Goal: Task Accomplishment & Management: Use online tool/utility

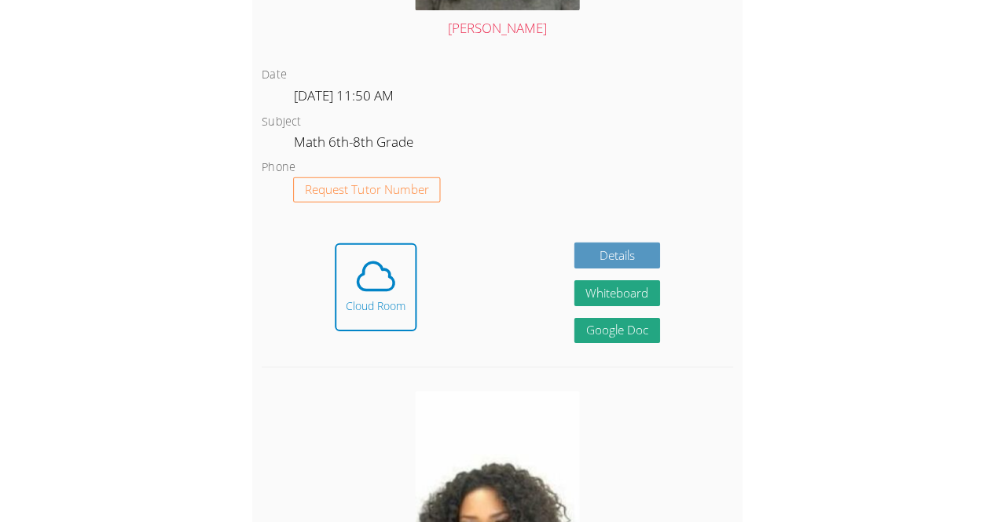
scroll to position [856, 0]
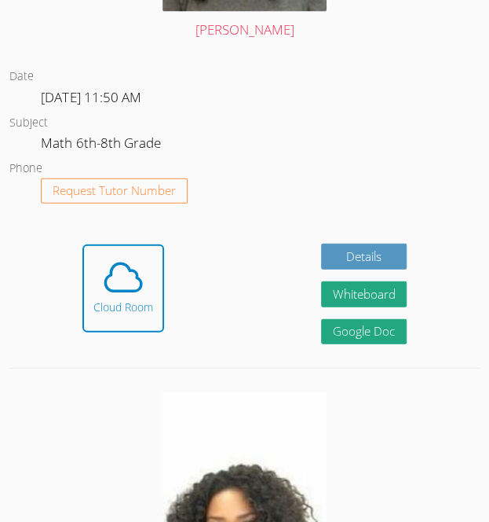
click at [176, 317] on div "Hidden Cloud Room Details Whiteboard Hidden Google Doc" at bounding box center [244, 299] width 470 height 112
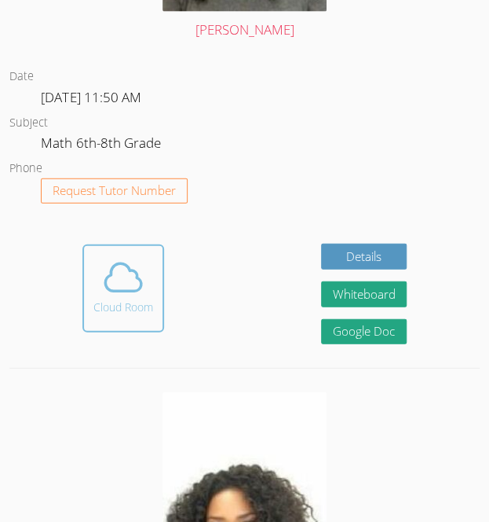
click at [144, 310] on div "Cloud Room" at bounding box center [123, 307] width 60 height 16
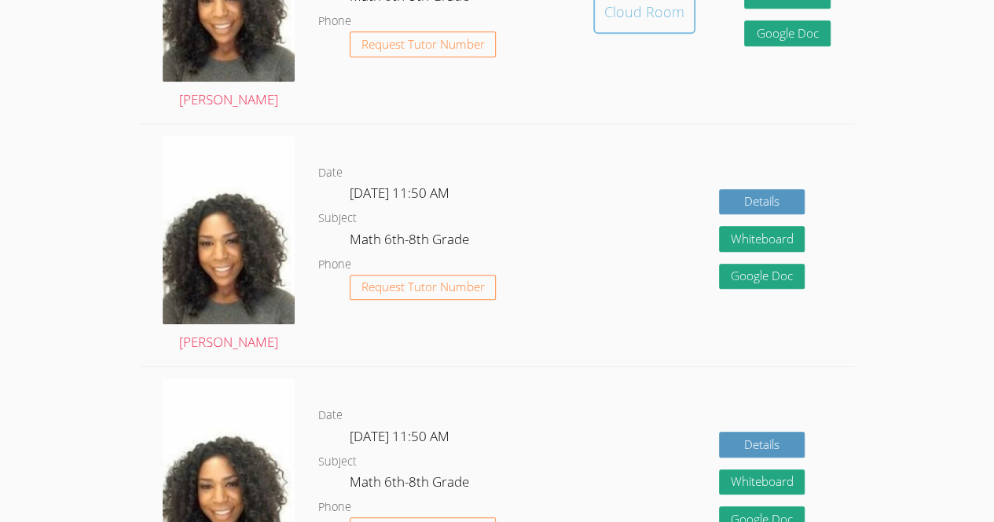
scroll to position [566, 0]
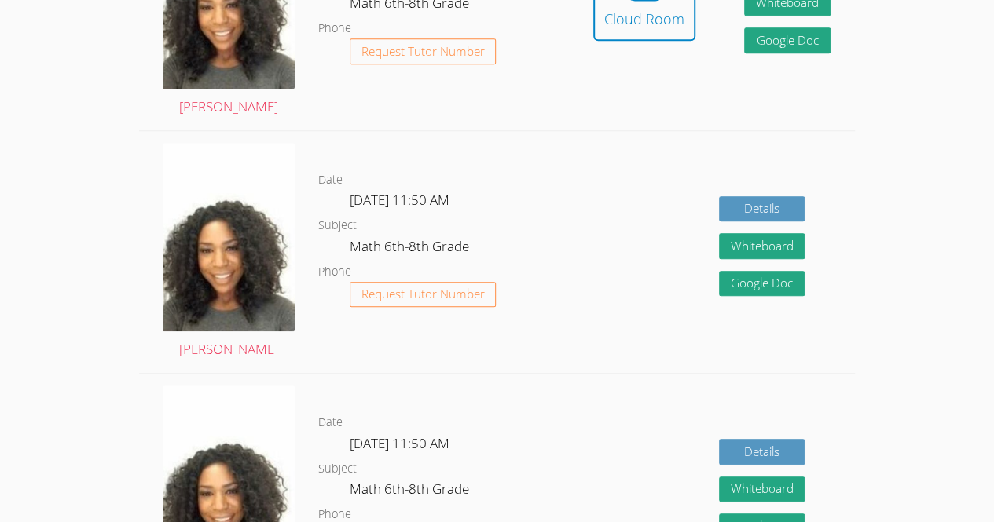
click at [476, 171] on dl "Date Tue Sep 23, 11:50 AM Subject Math 6th-8th Grade Phone Request Tutor Number" at bounding box center [443, 251] width 251 height 163
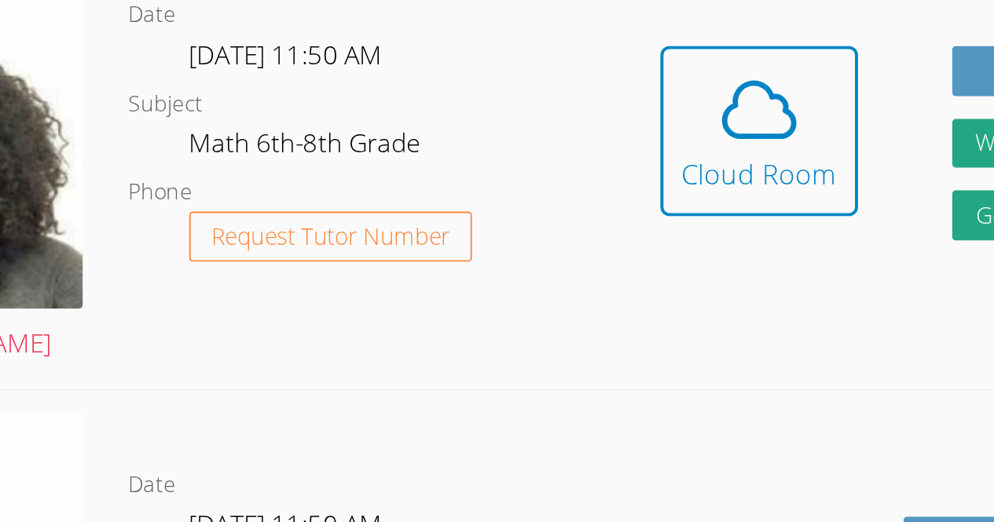
click at [471, 289] on div "Date Thu Sep 18, 11:50 AM Subject Math 6th-8th Grade Phone Request Tutor Number" at bounding box center [443, 189] width 251 height 243
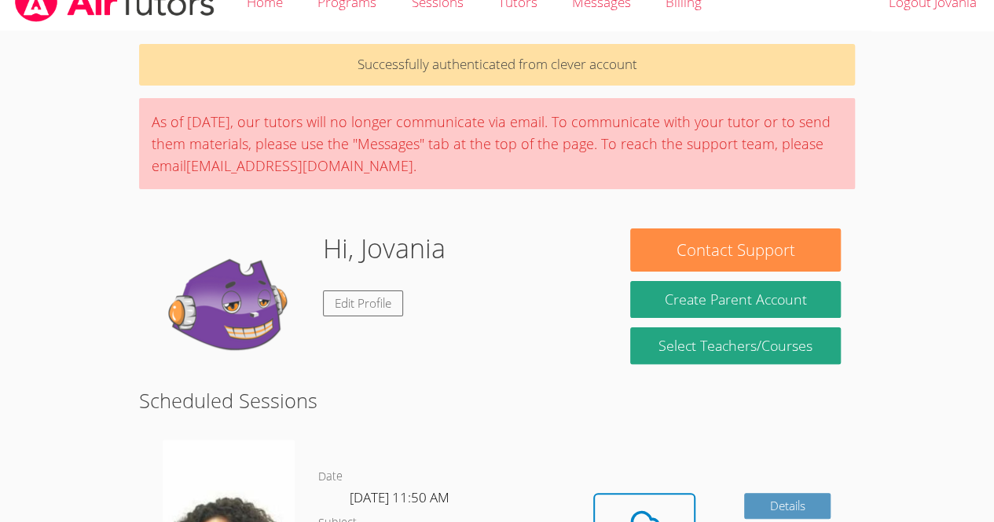
scroll to position [0, 0]
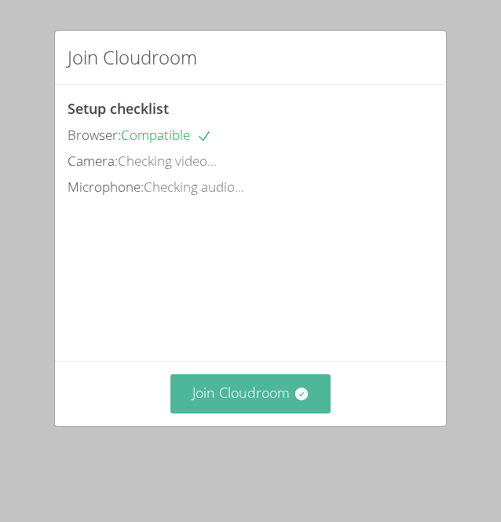
click at [239, 412] on button "Join Cloudroom" at bounding box center [250, 393] width 161 height 38
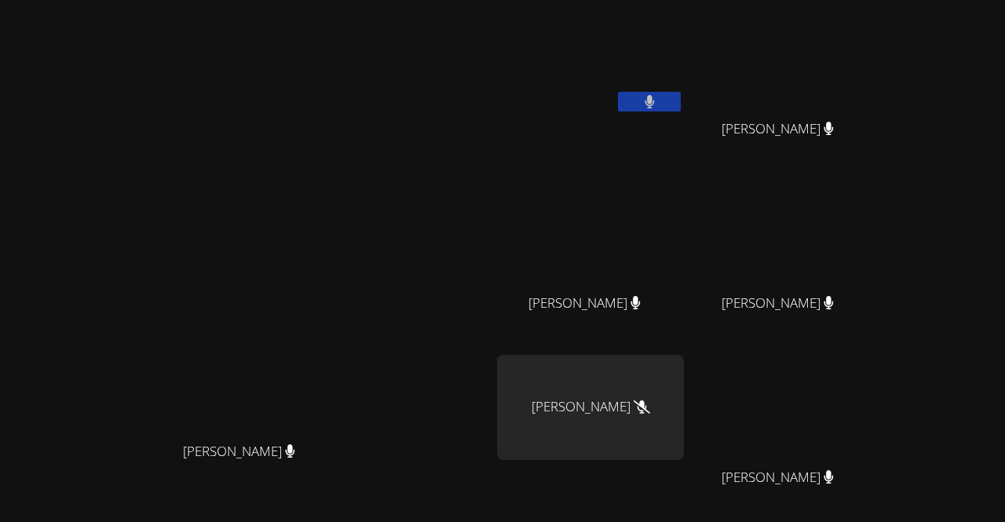
scroll to position [137, 0]
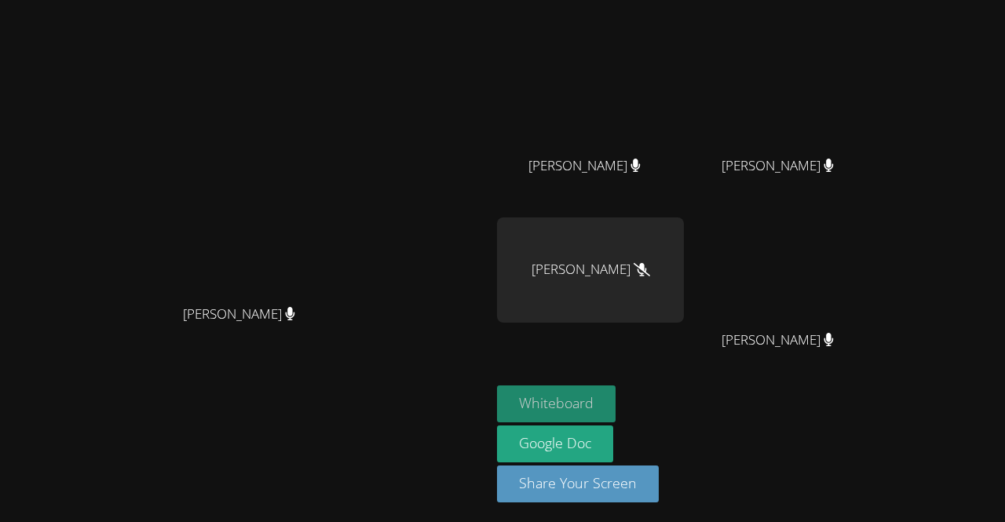
click at [500, 401] on button "Whiteboard" at bounding box center [556, 404] width 119 height 37
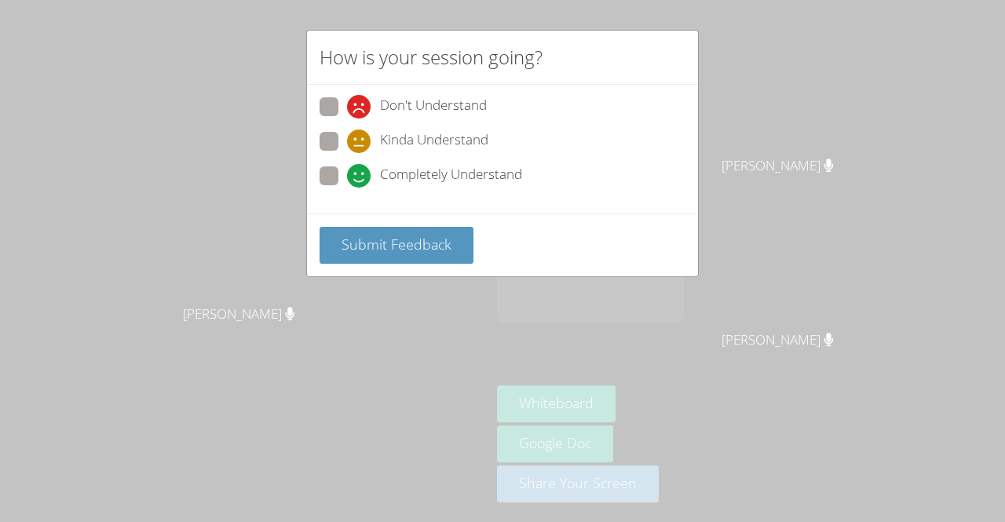
click at [347, 153] on span at bounding box center [347, 153] width 0 height 0
click at [347, 145] on input "Kinda Understand" at bounding box center [353, 138] width 13 height 13
radio input "true"
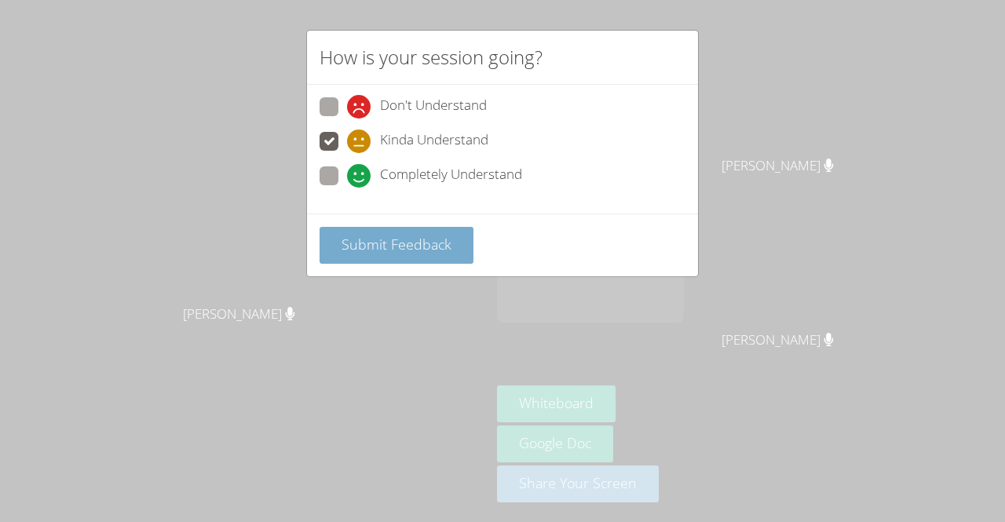
click at [373, 240] on span "Submit Feedback" at bounding box center [397, 244] width 110 height 19
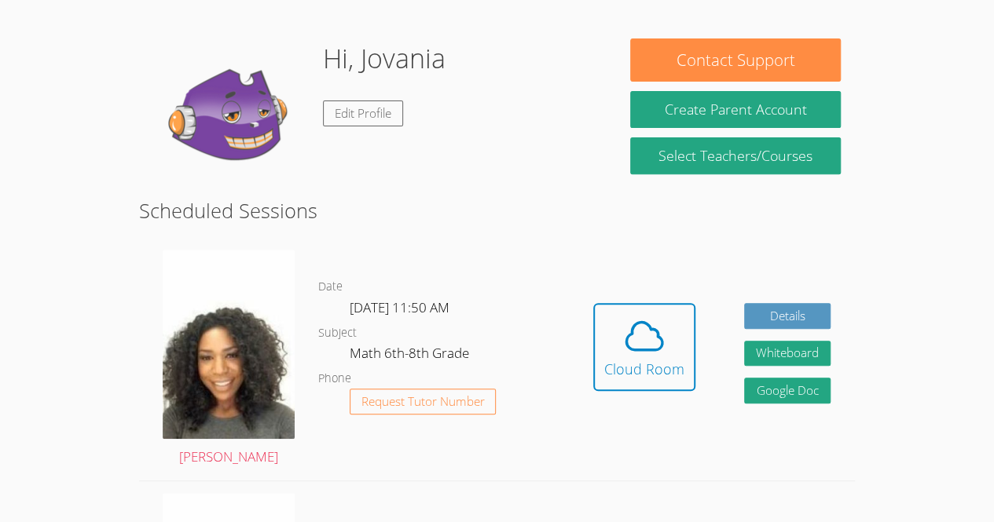
scroll to position [218, 0]
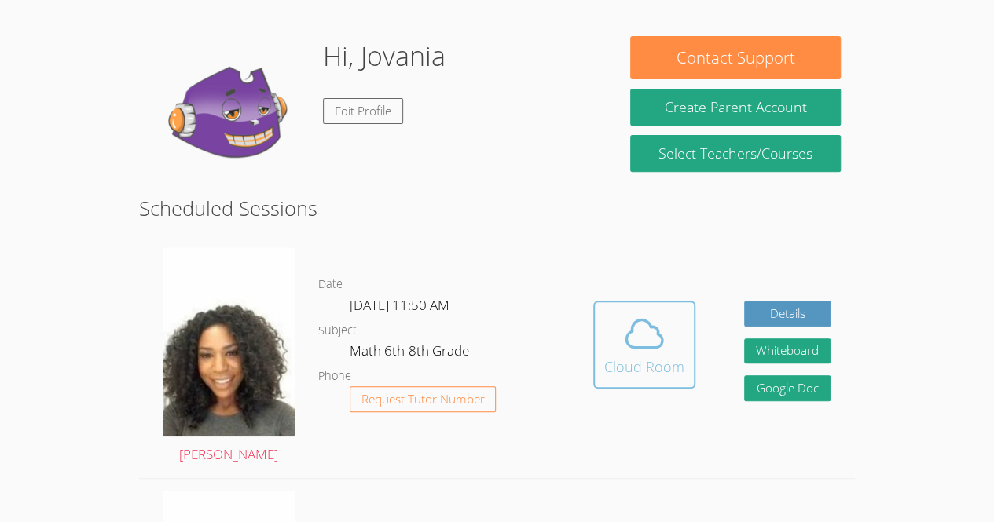
click at [654, 380] on button "Cloud Room" at bounding box center [644, 345] width 102 height 88
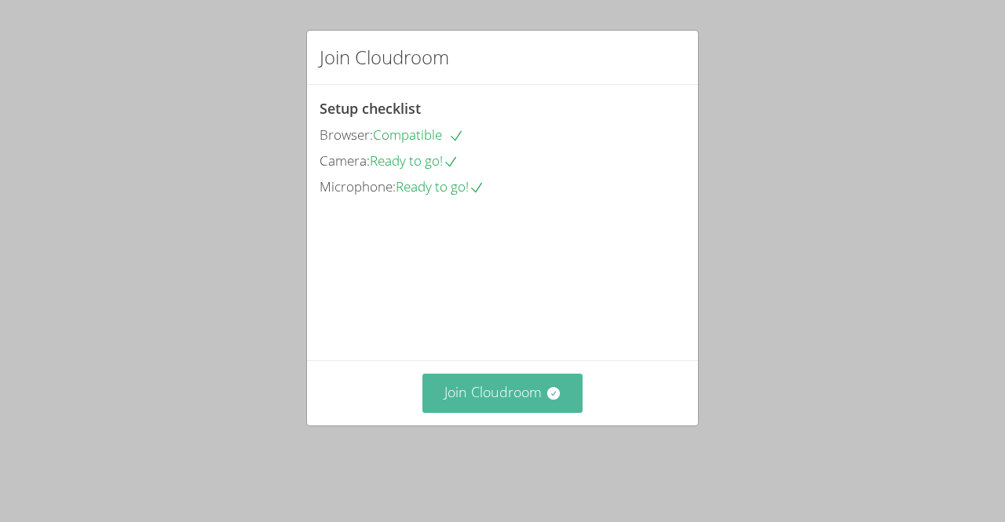
click at [462, 412] on button "Join Cloudroom" at bounding box center [503, 393] width 161 height 38
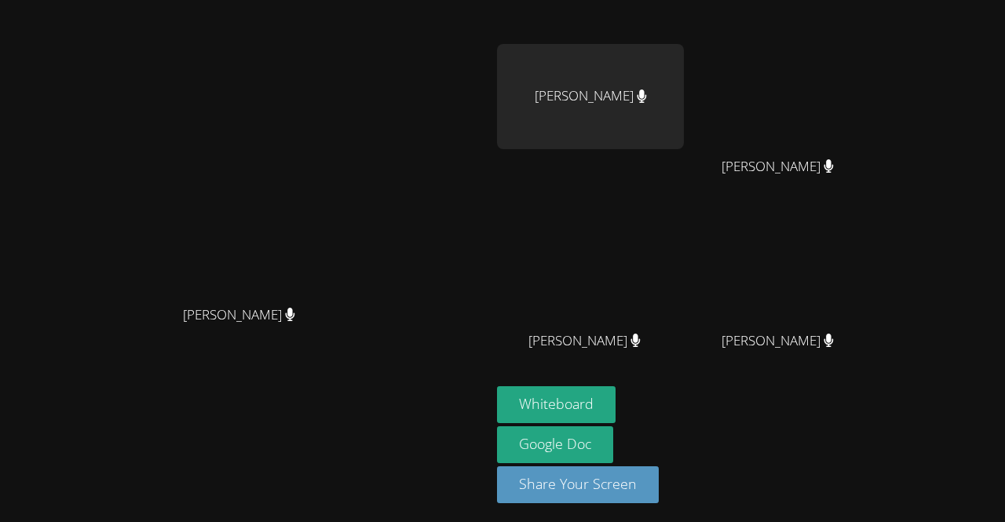
scroll to position [137, 0]
click at [616, 388] on button "Whiteboard" at bounding box center [556, 404] width 119 height 37
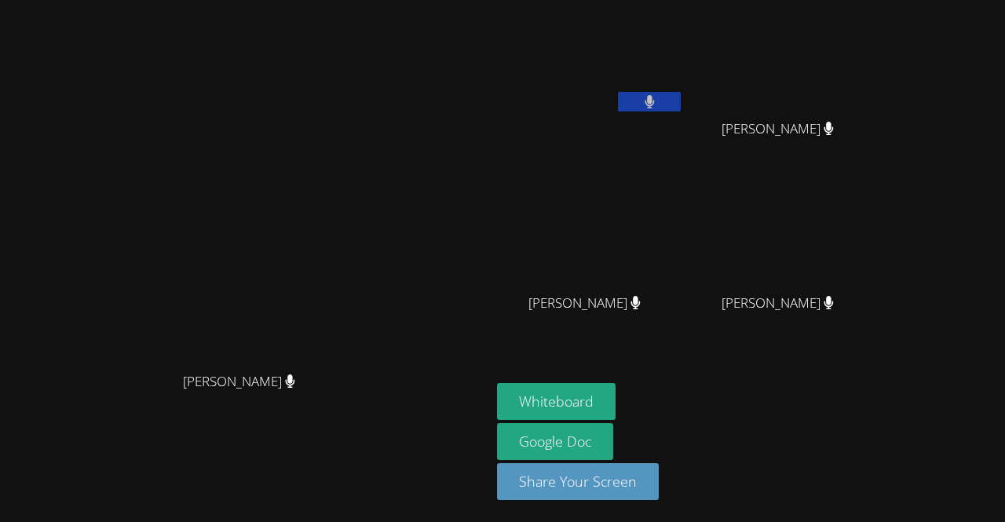
scroll to position [0, 0]
